Goal: Find contact information: Find contact information

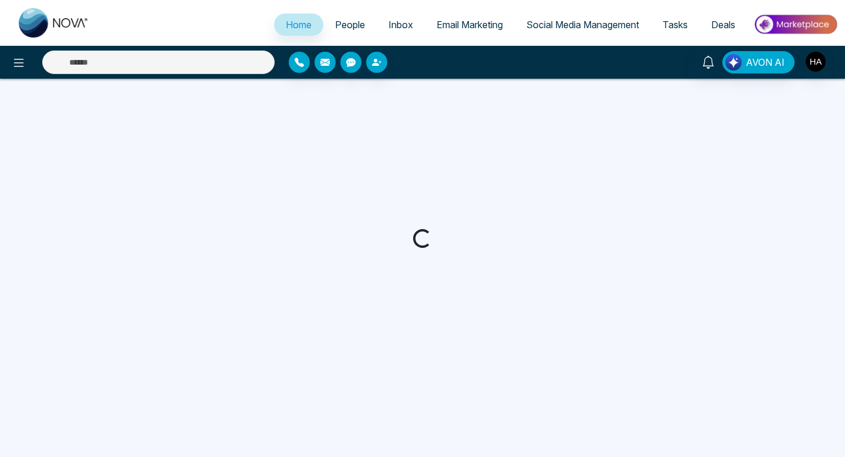
select select "*"
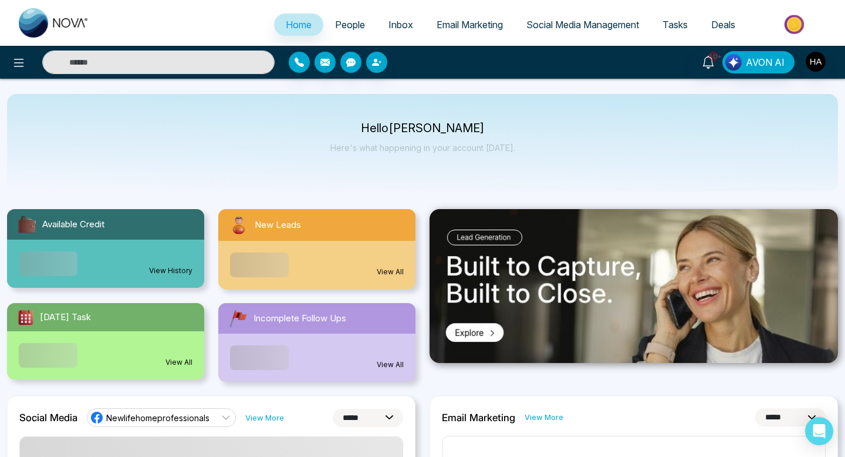
click at [342, 28] on span "People" at bounding box center [350, 25] width 30 height 12
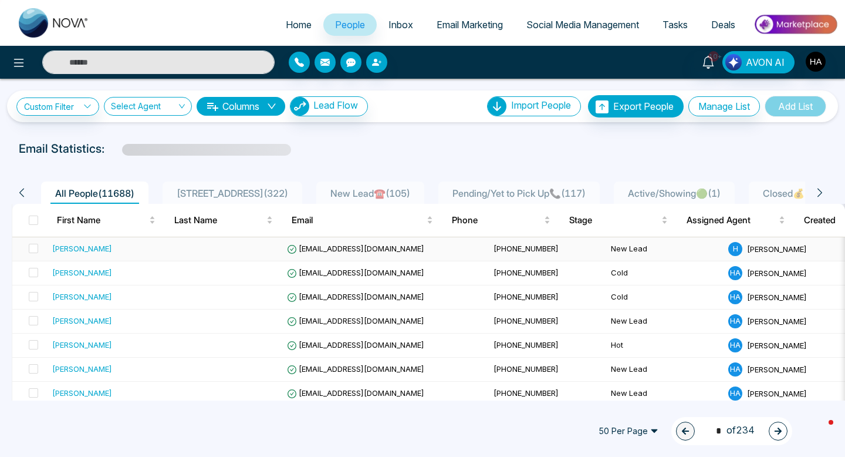
click at [101, 247] on div "[PERSON_NAME]" at bounding box center [82, 248] width 60 height 12
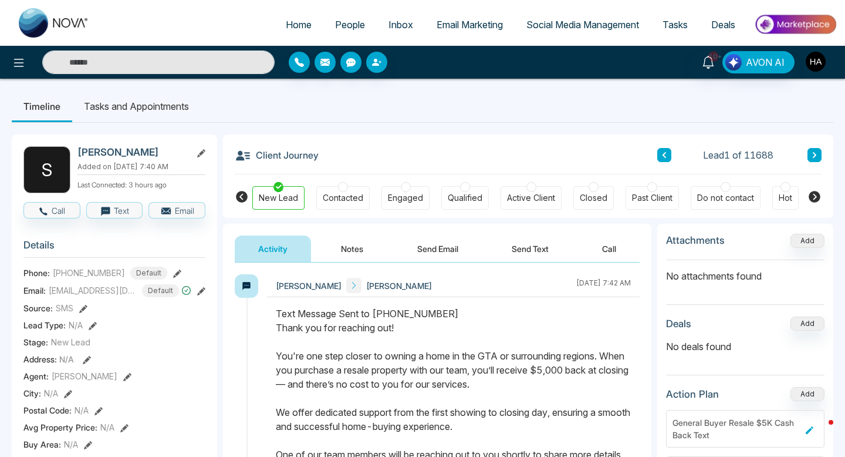
click at [817, 58] on img "button" at bounding box center [816, 62] width 20 height 20
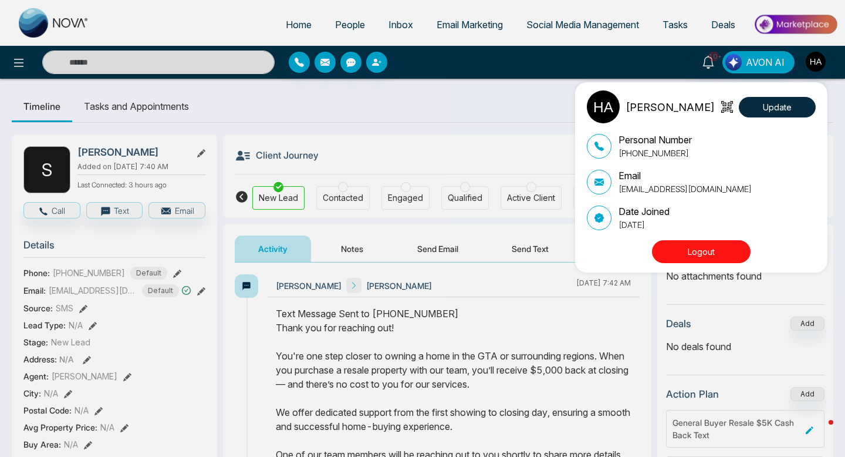
click at [460, 86] on div "[PERSON_NAME] Update Personal Number [PHONE_NUMBER] Email [EMAIL_ADDRESS][DOMAI…" at bounding box center [422, 228] width 845 height 457
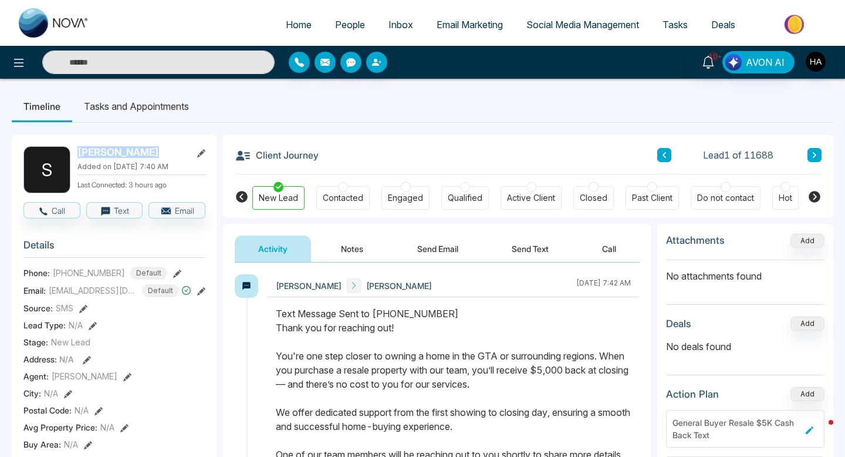
drag, startPoint x: 79, startPoint y: 147, endPoint x: 175, endPoint y: 148, distance: 96.8
click at [175, 148] on h2 "[PERSON_NAME]" at bounding box center [131, 152] width 109 height 12
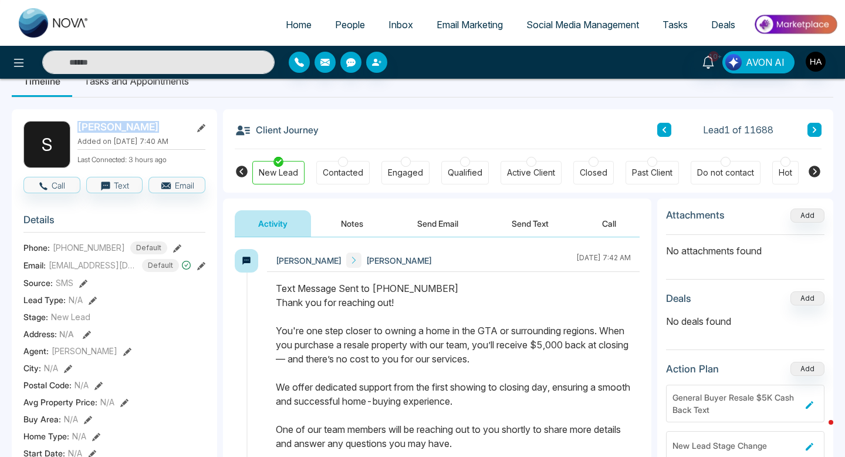
scroll to position [33, 0]
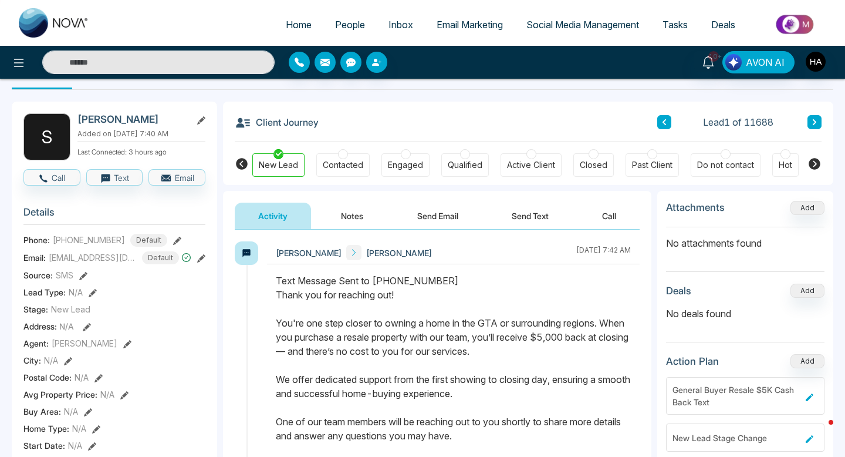
click at [73, 246] on span "[PHONE_NUMBER]" at bounding box center [89, 240] width 72 height 12
copy span "16477400595"
click at [160, 246] on div "Phone: [PHONE_NUMBER] Default" at bounding box center [114, 240] width 182 height 13
click at [173, 245] on icon at bounding box center [177, 241] width 8 height 8
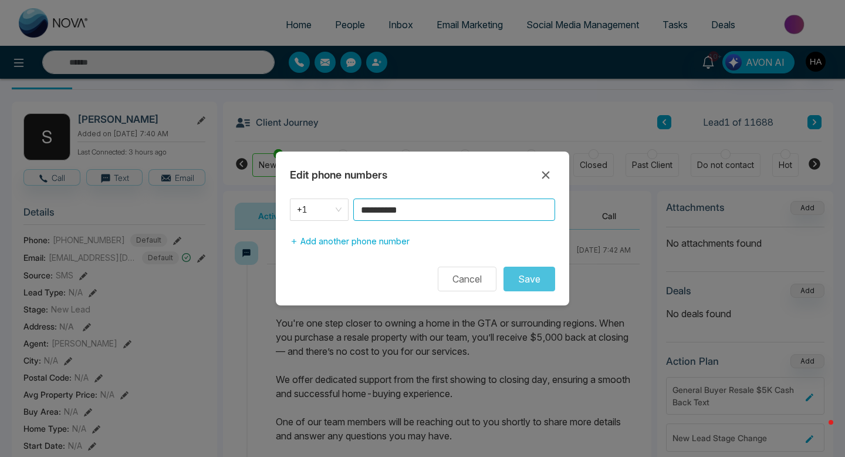
click at [397, 211] on input "**********" at bounding box center [454, 209] width 202 height 22
click at [460, 270] on button "Cancel" at bounding box center [467, 278] width 59 height 25
